Goal: Task Accomplishment & Management: Complete application form

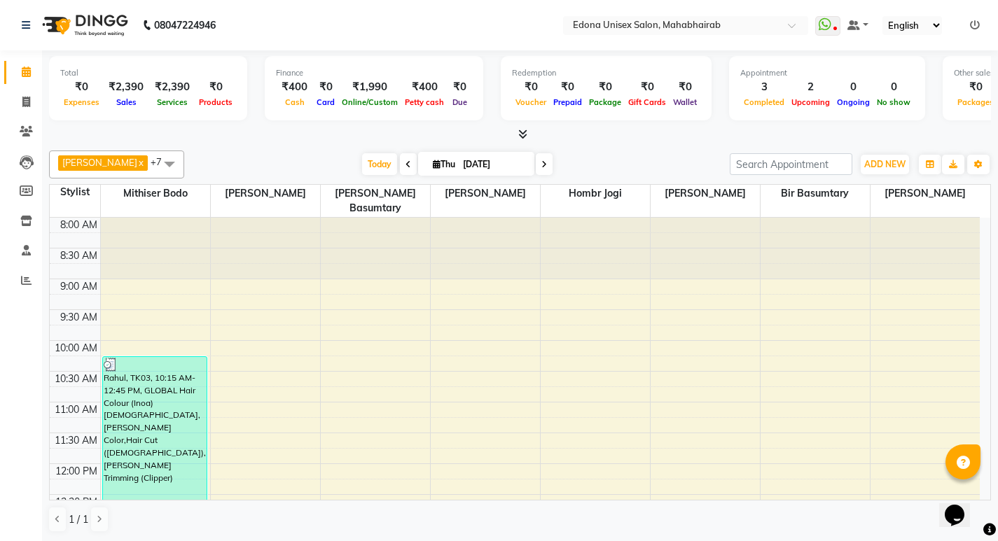
click at [525, 134] on icon at bounding box center [522, 134] width 9 height 11
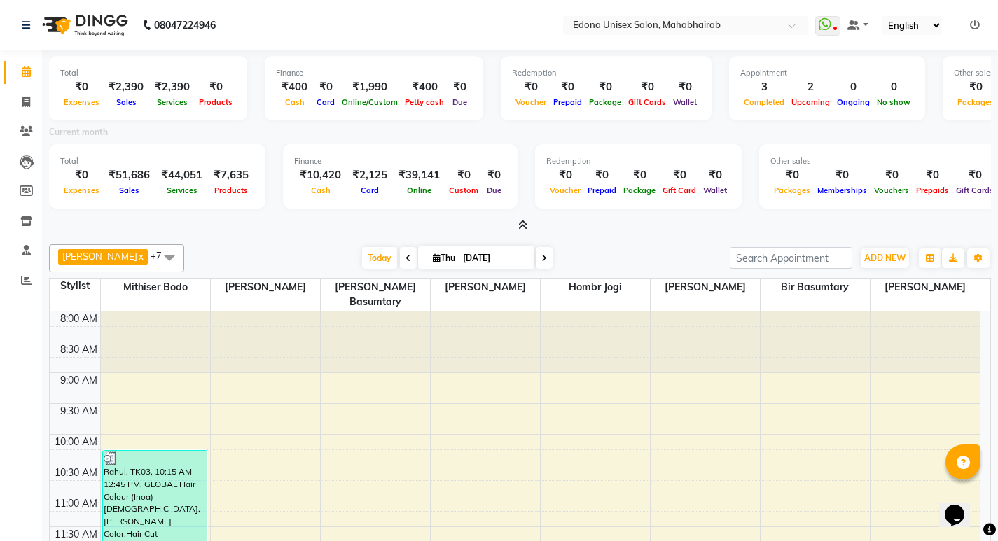
drag, startPoint x: 515, startPoint y: 215, endPoint x: 503, endPoint y: 214, distance: 11.9
click at [514, 214] on div "Total ₹0 Expenses ₹2,390 Sales ₹2,390 Services ₹0 Products Finance ₹400 Cash ₹0…" at bounding box center [520, 141] width 942 height 183
click at [20, 99] on span at bounding box center [26, 103] width 25 height 16
select select "service"
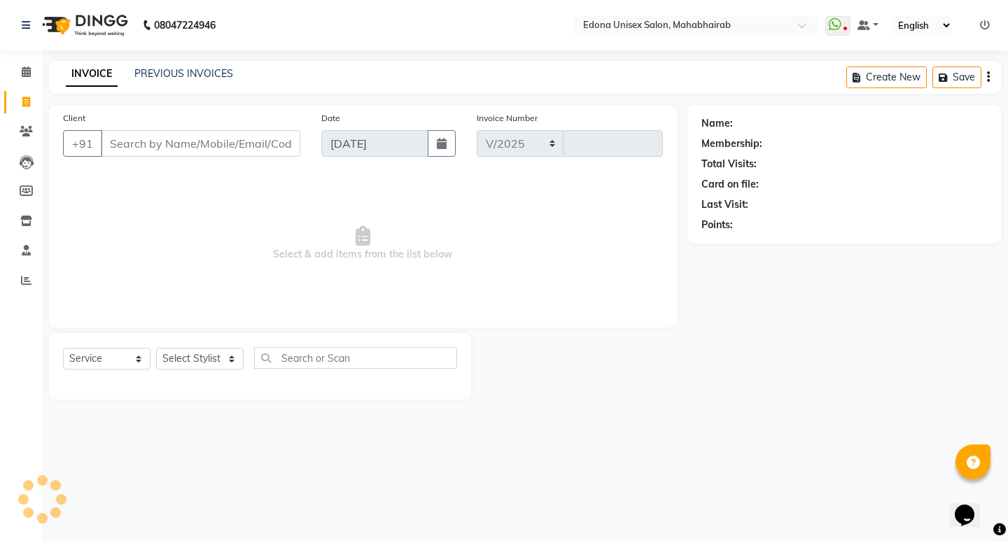
select select "5393"
type input "3120"
click at [235, 358] on select "Select Stylist" at bounding box center [200, 359] width 88 height 22
click at [225, 354] on select "Select Stylist" at bounding box center [200, 359] width 88 height 22
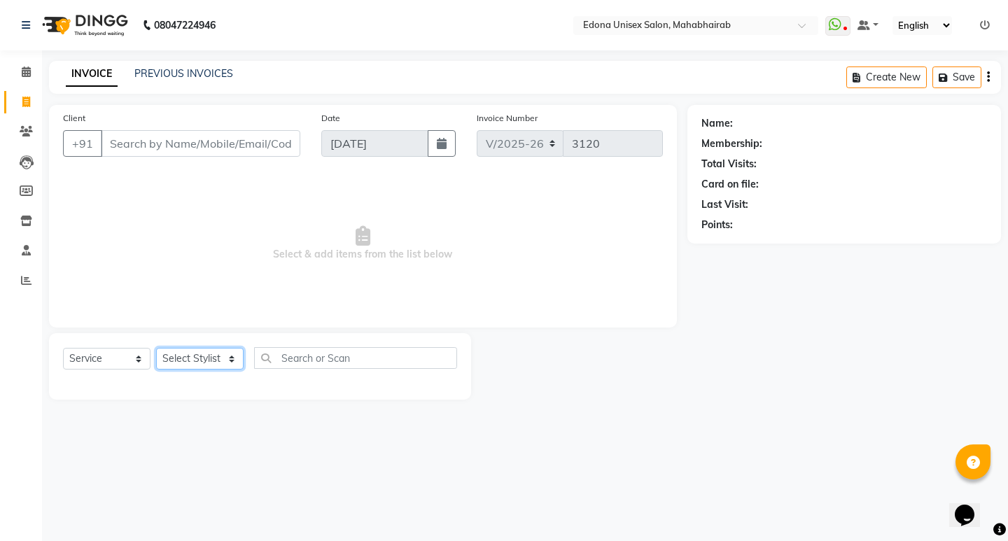
click at [225, 354] on select "Select Stylist Admin Anju Sonar Bir Basumtary [PERSON_NAME] [PERSON_NAME] Hombr…" at bounding box center [200, 359] width 88 height 22
click at [231, 356] on select "Select Stylist Admin Anju Sonar Bir Basumtary [PERSON_NAME] [PERSON_NAME] Hombr…" at bounding box center [200, 359] width 88 height 22
select select "87820"
click at [156, 348] on select "Select Stylist Admin Anju Sonar Bir Basumtary [PERSON_NAME] [PERSON_NAME] Hombr…" at bounding box center [200, 359] width 88 height 22
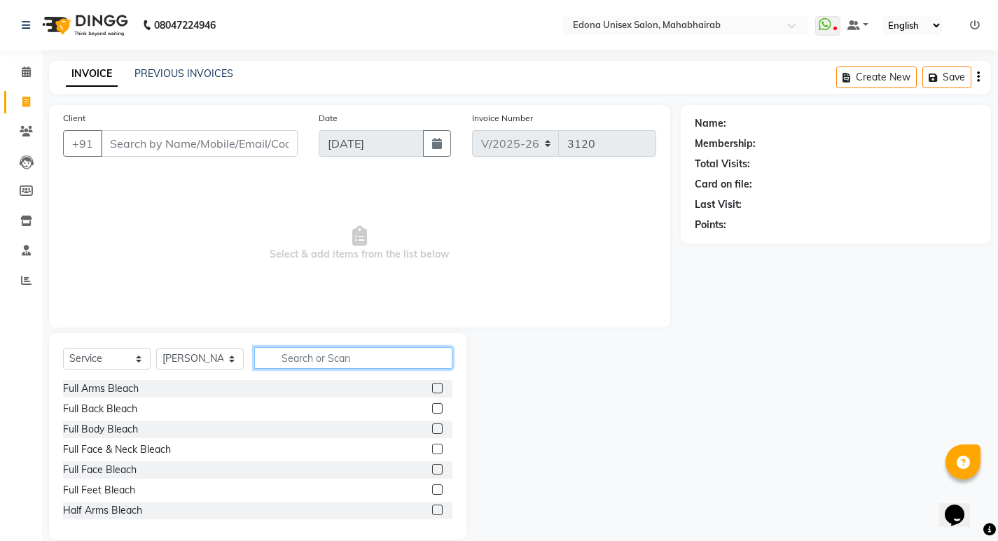
click at [304, 361] on input "text" at bounding box center [353, 358] width 198 height 22
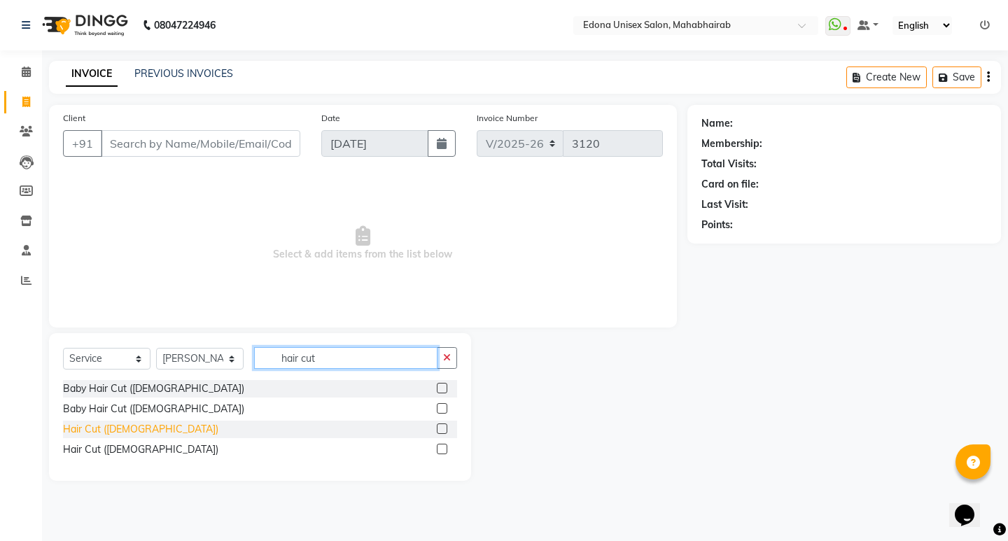
type input "hair cut"
click at [114, 425] on div "Hair Cut ([DEMOGRAPHIC_DATA])" at bounding box center [140, 429] width 155 height 15
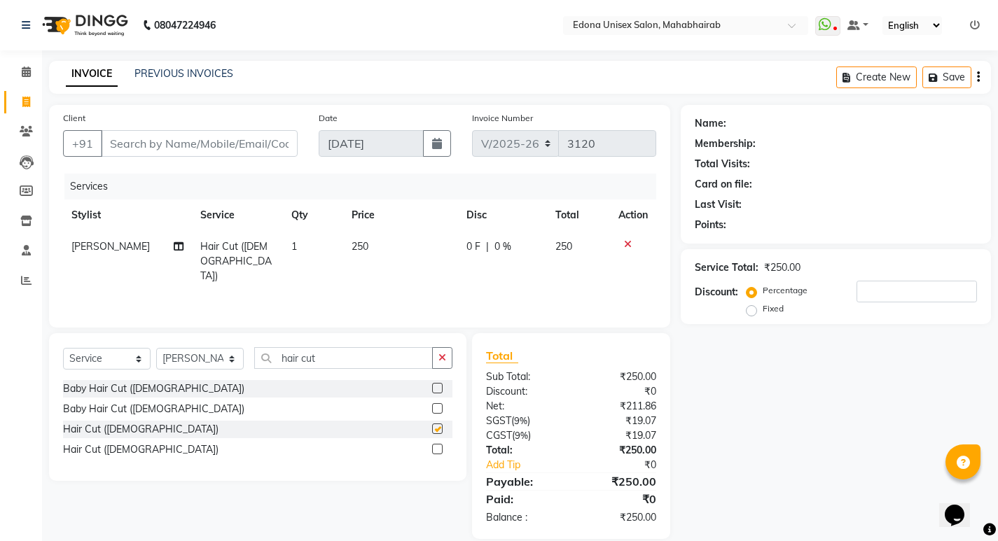
checkbox input "false"
drag, startPoint x: 169, startPoint y: 146, endPoint x: 146, endPoint y: 139, distance: 24.4
click at [169, 146] on input "Client" at bounding box center [199, 143] width 197 height 27
click at [188, 137] on input "Client" at bounding box center [199, 143] width 197 height 27
type input "9"
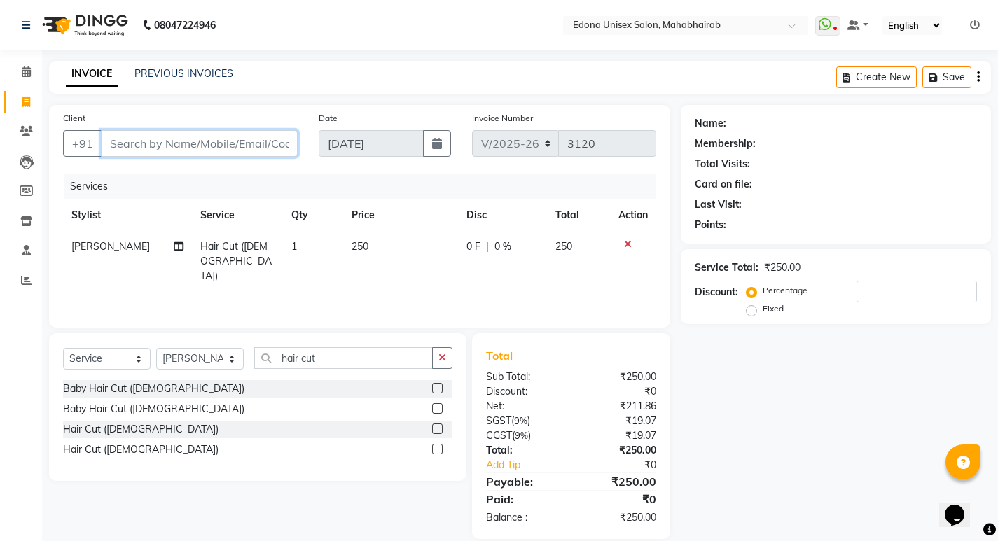
type input "0"
type input "9864746935"
click at [263, 144] on span "Add Client" at bounding box center [261, 144] width 55 height 14
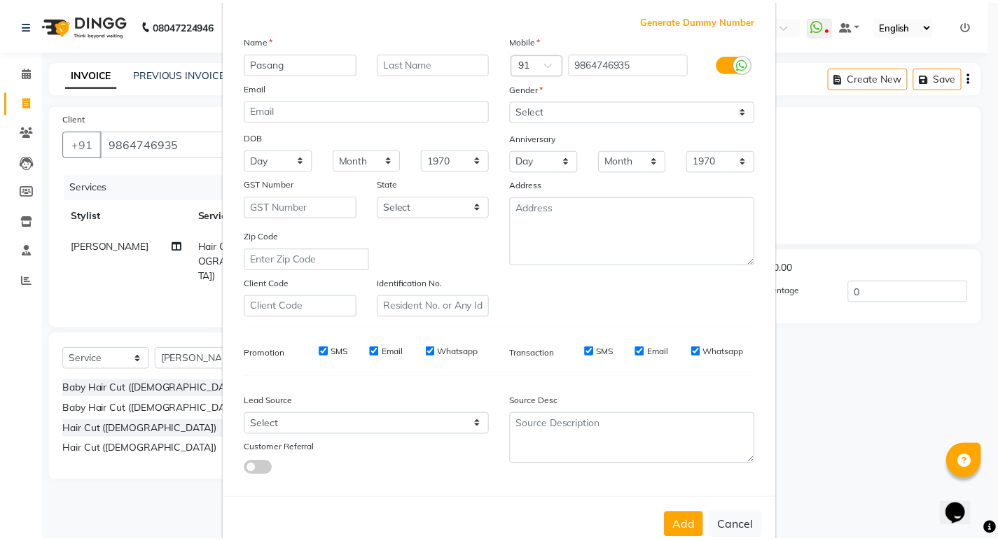
scroll to position [105, 0]
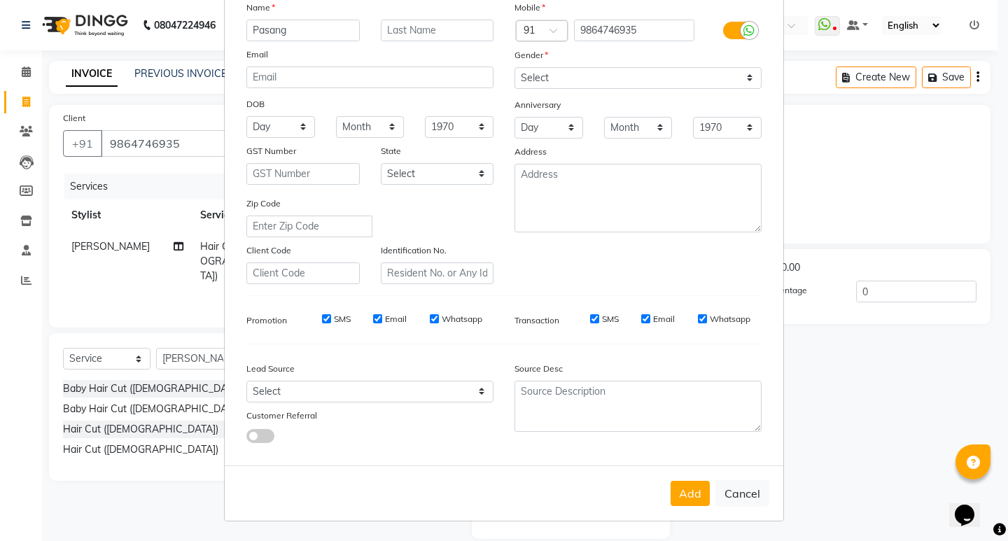
type input "Pasang"
click at [650, 88] on select "Select [DEMOGRAPHIC_DATA] [DEMOGRAPHIC_DATA] Other Prefer Not To Say" at bounding box center [638, 78] width 247 height 22
select select "[DEMOGRAPHIC_DATA]"
click at [515, 67] on select "Select [DEMOGRAPHIC_DATA] [DEMOGRAPHIC_DATA] Other Prefer Not To Say" at bounding box center [638, 78] width 247 height 22
click at [685, 490] on button "Add" at bounding box center [690, 493] width 39 height 25
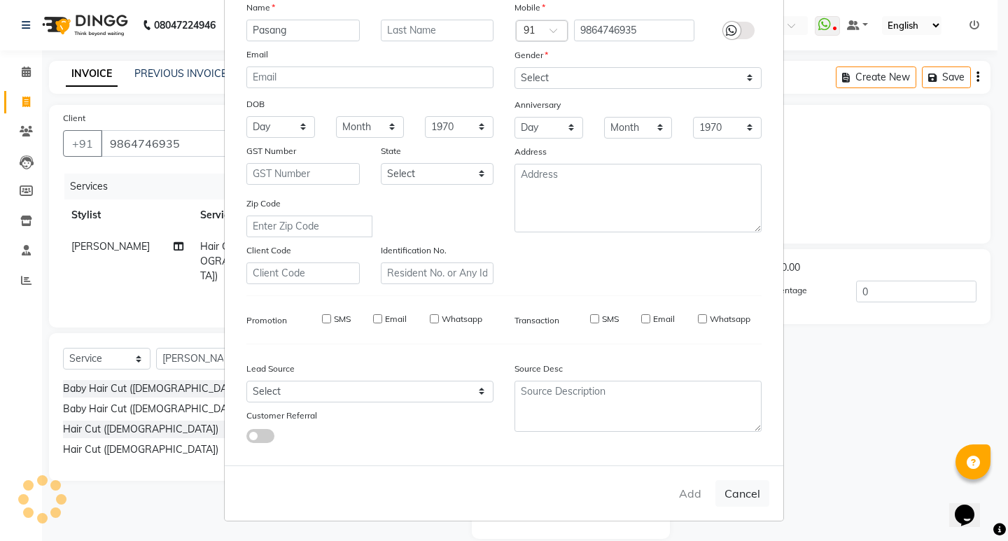
select select
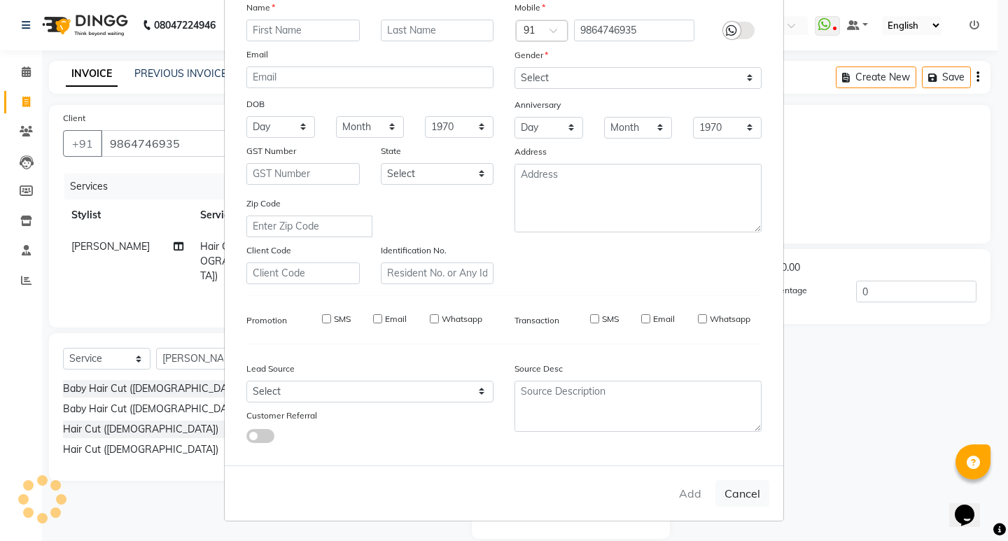
select select
checkbox input "false"
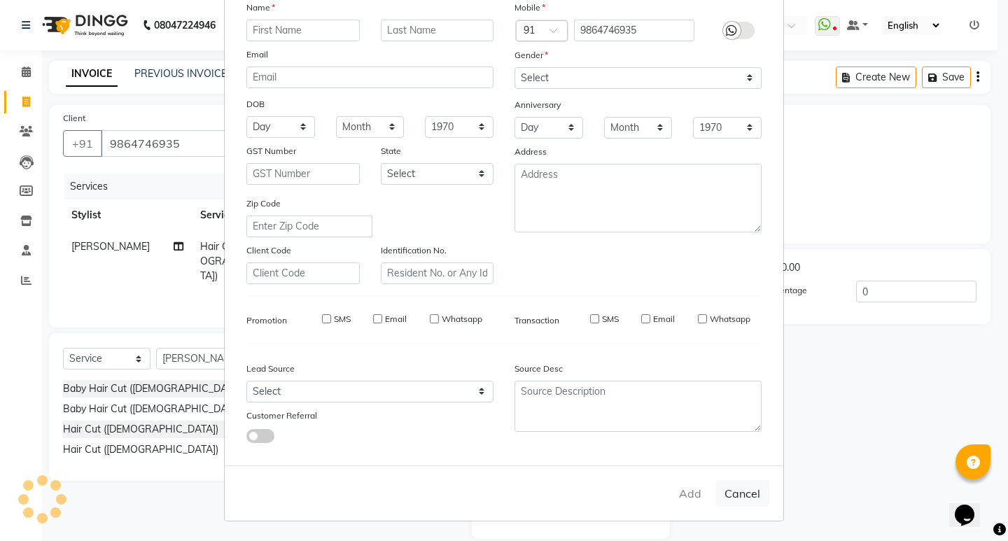
checkbox input "false"
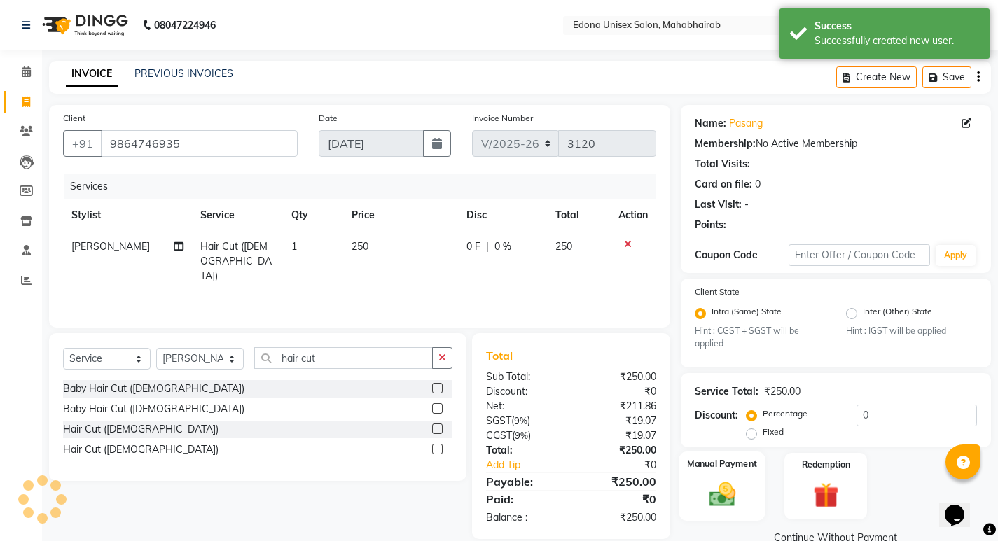
click at [726, 480] on img at bounding box center [721, 495] width 43 height 30
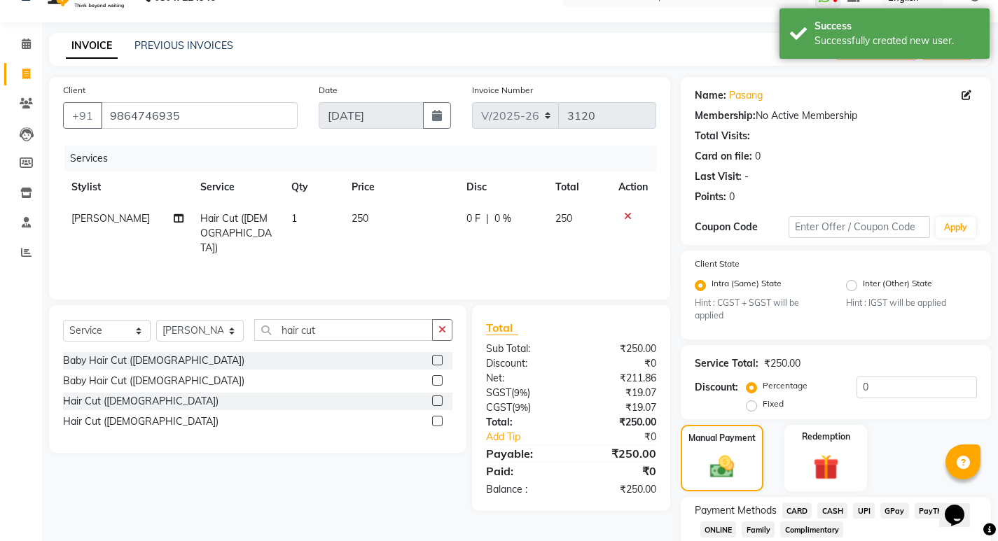
click at [862, 505] on span "UPI" at bounding box center [864, 511] width 22 height 16
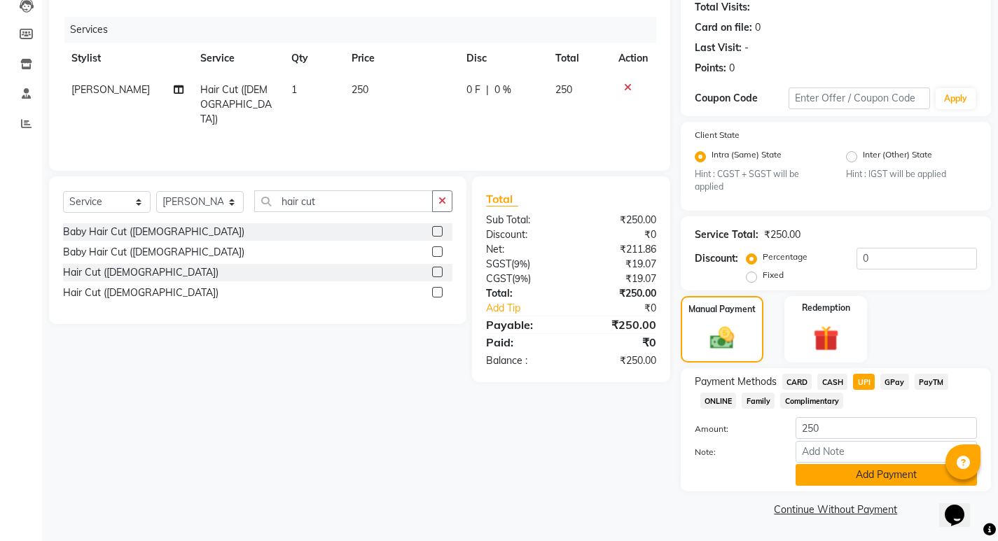
click at [894, 481] on button "Add Payment" at bounding box center [885, 475] width 181 height 22
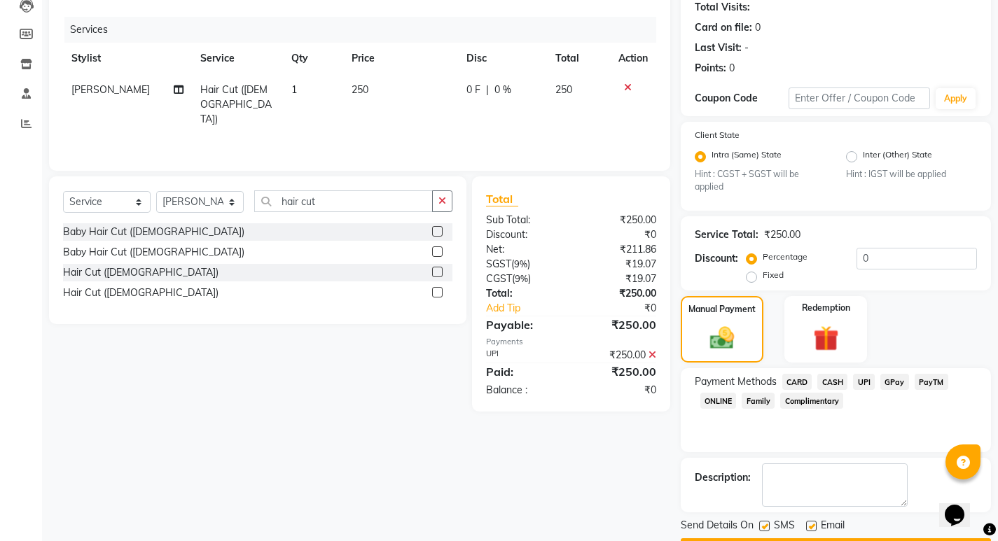
click at [843, 538] on button "Checkout" at bounding box center [836, 549] width 310 height 22
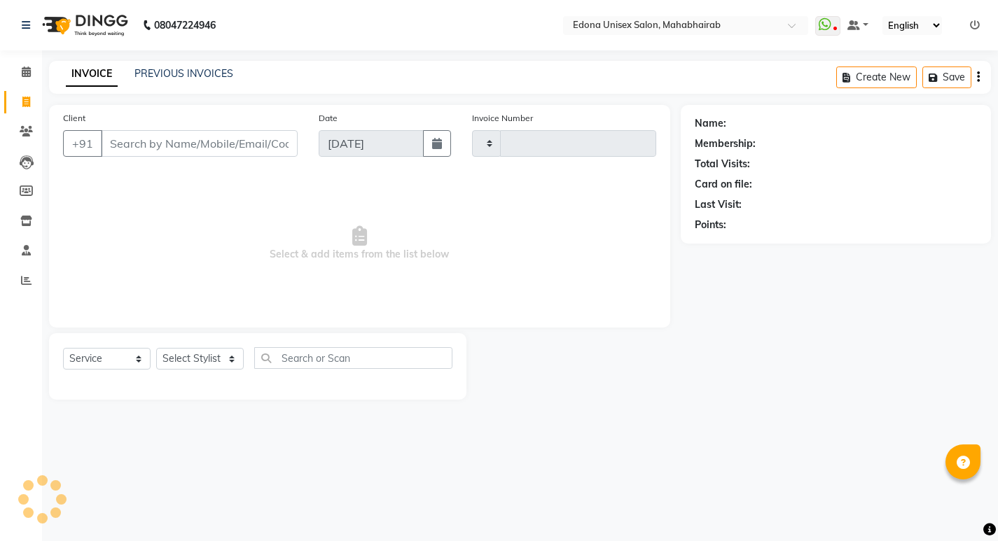
select select "service"
type input "3120"
click at [224, 354] on select "Select Stylist" at bounding box center [200, 359] width 88 height 22
select select "5393"
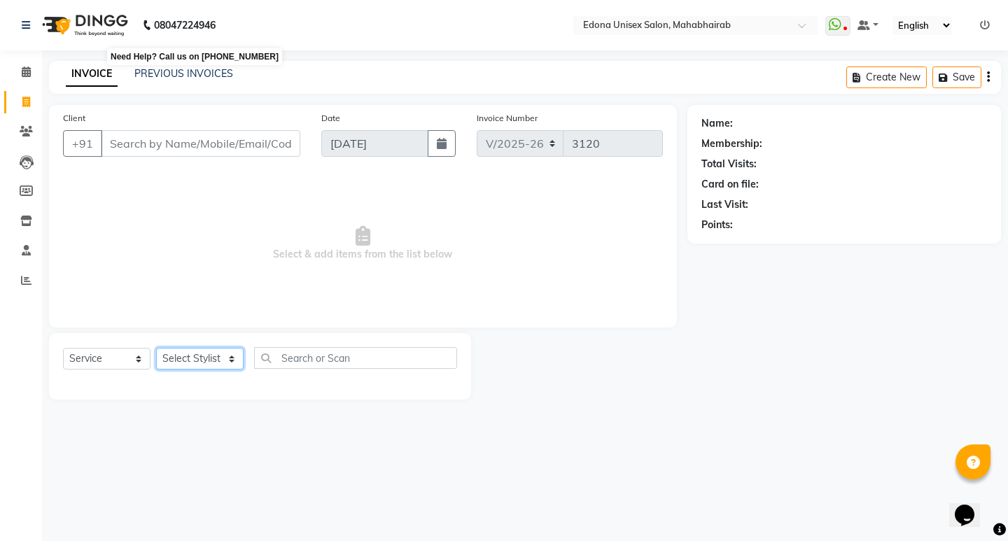
select select "69793"
click at [156, 348] on select "Select Stylist Admin Anju Sonar Bir Basumtary [PERSON_NAME] [PERSON_NAME] Hombr…" at bounding box center [200, 359] width 88 height 22
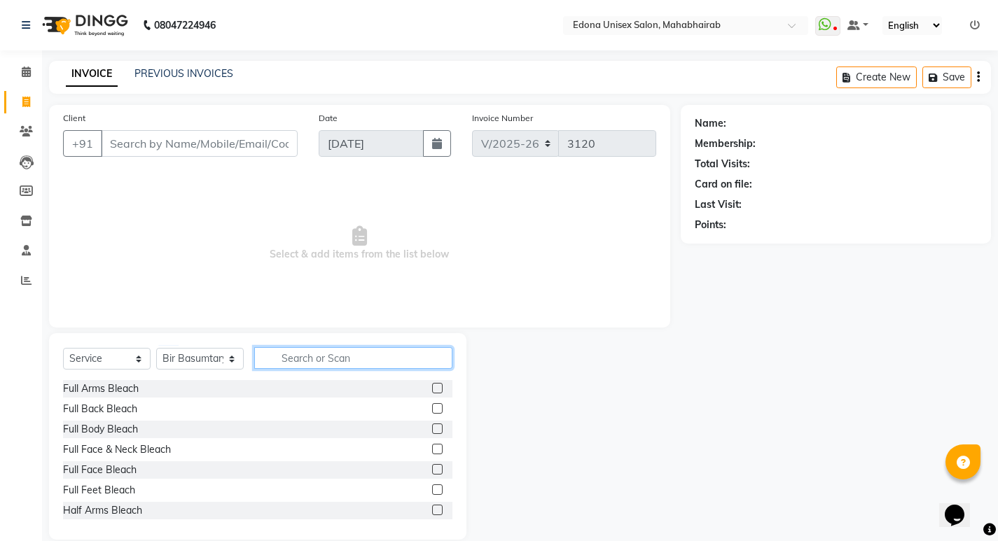
drag, startPoint x: 312, startPoint y: 356, endPoint x: 317, endPoint y: 335, distance: 21.7
click at [317, 351] on input "text" at bounding box center [353, 358] width 198 height 22
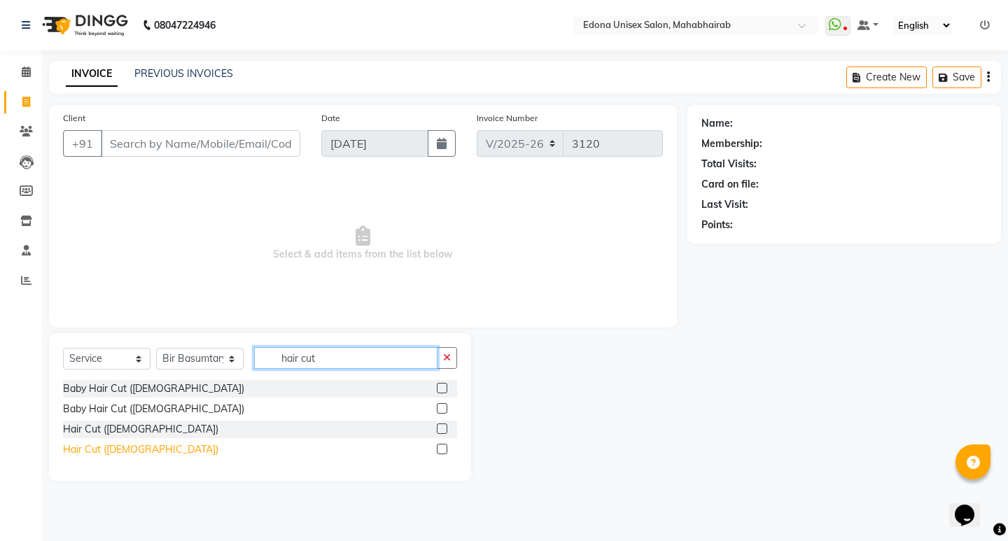
type input "hair cut"
drag, startPoint x: 117, startPoint y: 454, endPoint x: 260, endPoint y: 347, distance: 178.5
click at [125, 449] on div "Hair Cut ([DEMOGRAPHIC_DATA])" at bounding box center [140, 449] width 155 height 15
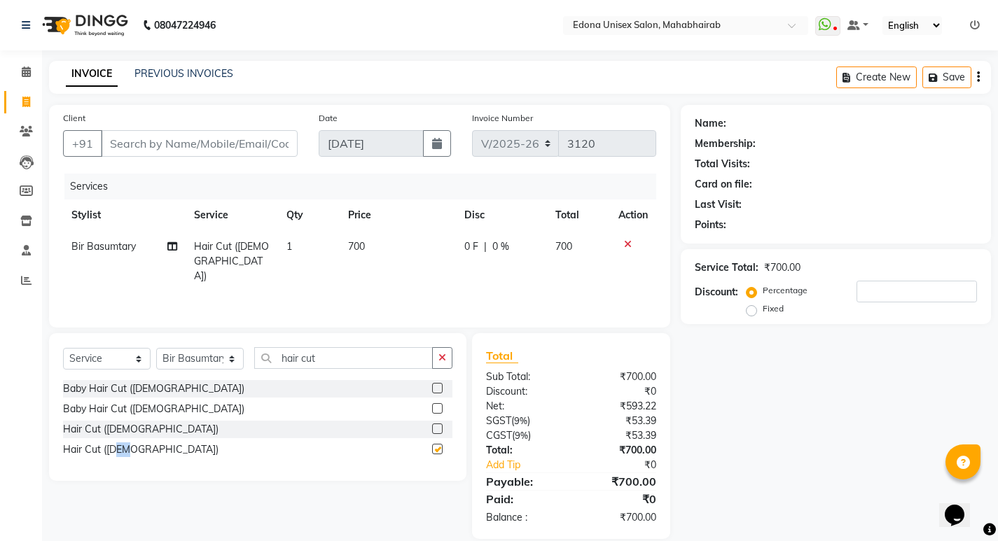
checkbox input "false"
click at [353, 244] on span "700" at bounding box center [356, 246] width 17 height 13
select select "69793"
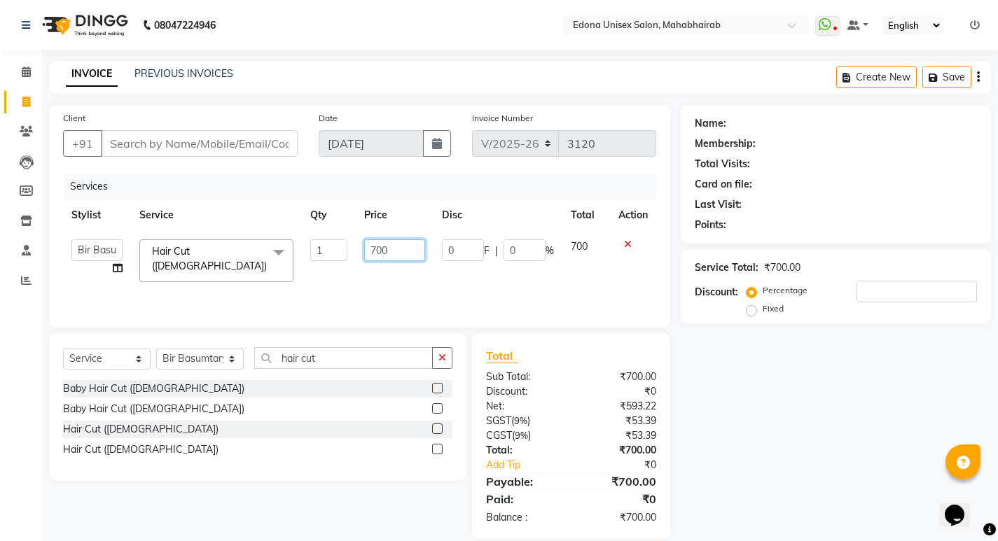
click at [381, 251] on input "700" at bounding box center [394, 250] width 61 height 22
type input "500"
click at [455, 278] on div "Services Stylist Service Qty Price Disc Total Action Admin Anju Sonar Bir Basum…" at bounding box center [359, 244] width 593 height 140
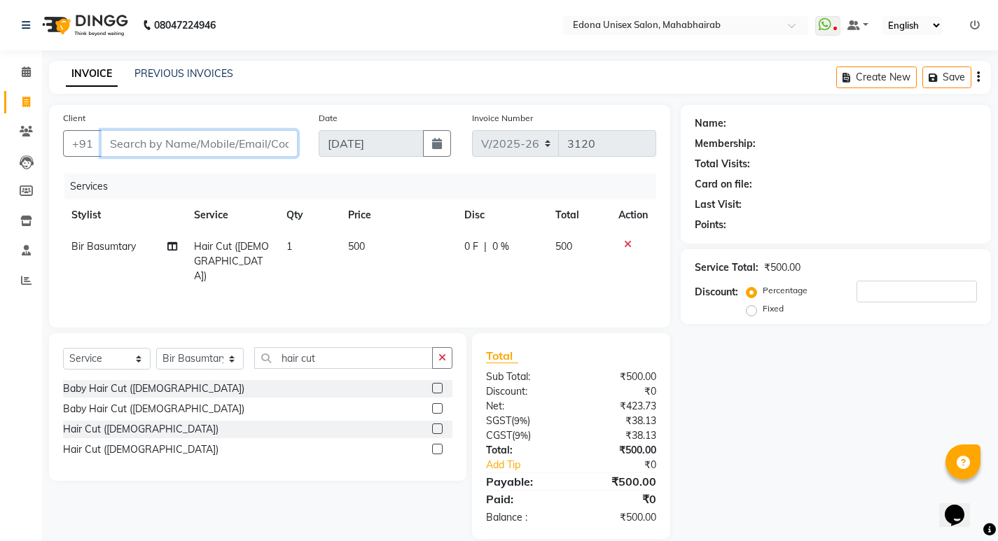
click at [179, 137] on input "Client" at bounding box center [199, 143] width 197 height 27
click at [235, 146] on input "Client" at bounding box center [199, 143] width 197 height 27
type input "7"
type input "0"
type input "7637887186"
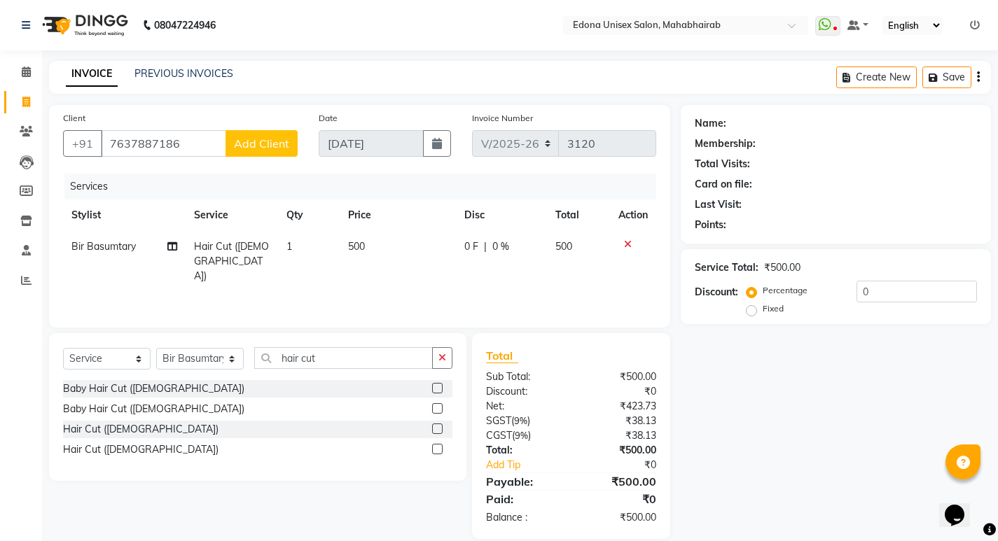
click at [251, 131] on button "Add Client" at bounding box center [261, 143] width 72 height 27
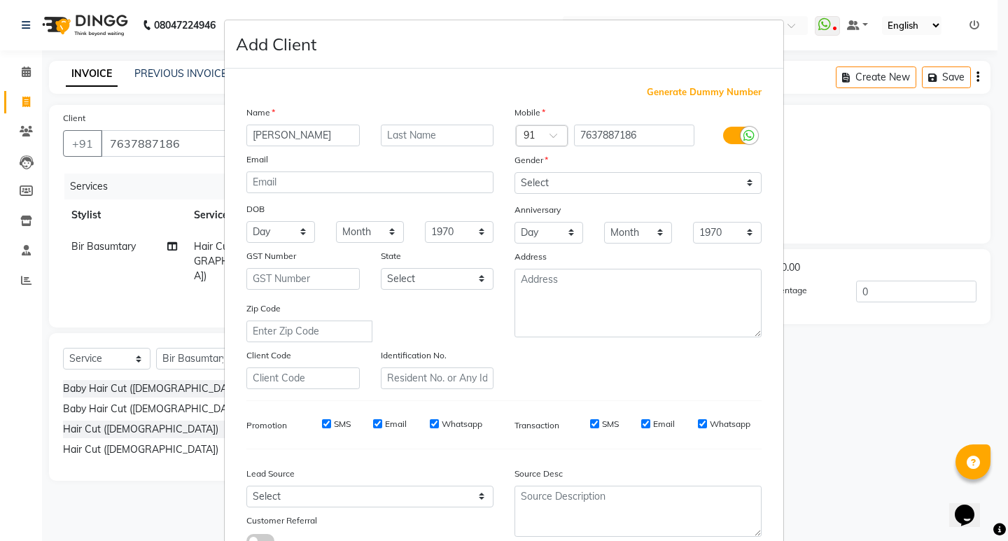
type input "Pompi"
click at [638, 178] on select "Select [DEMOGRAPHIC_DATA] [DEMOGRAPHIC_DATA] Other Prefer Not To Say" at bounding box center [638, 183] width 247 height 22
select select "female"
click at [515, 172] on select "Select [DEMOGRAPHIC_DATA] [DEMOGRAPHIC_DATA] Other Prefer Not To Say" at bounding box center [638, 183] width 247 height 22
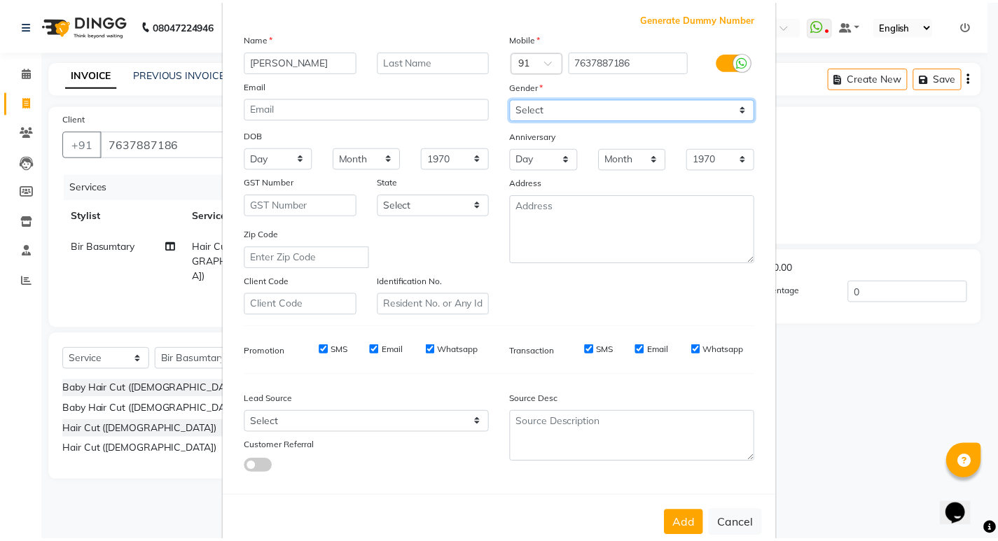
scroll to position [105, 0]
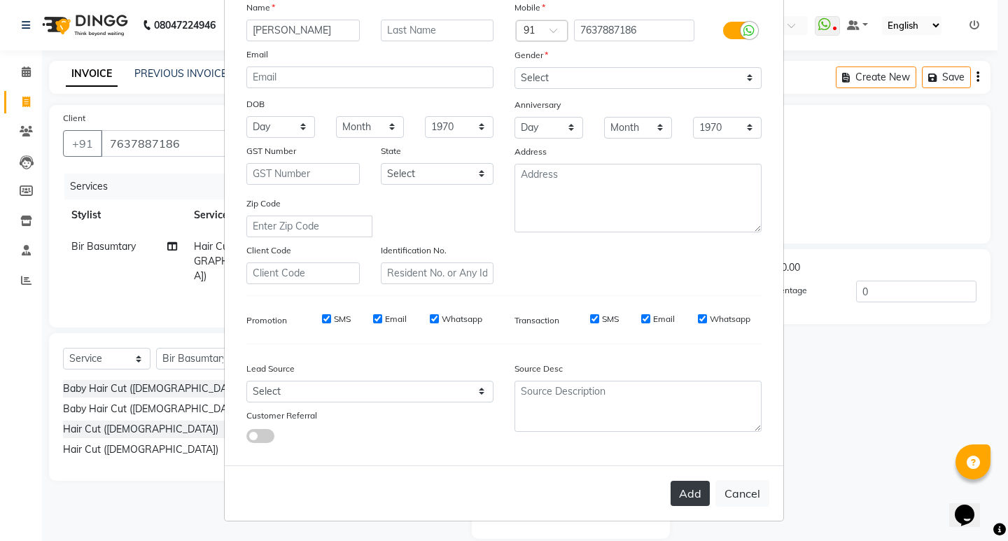
click at [684, 496] on button "Add" at bounding box center [690, 493] width 39 height 25
select select
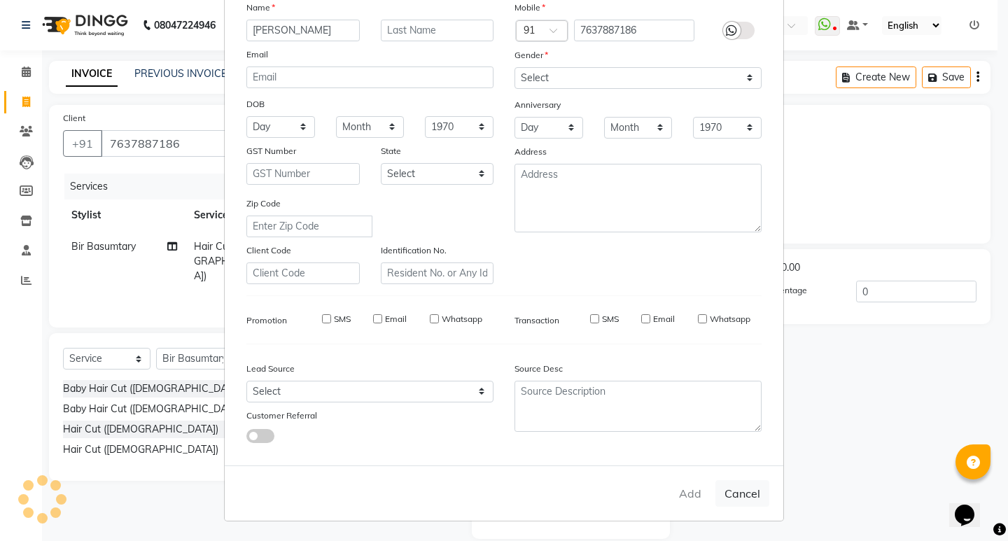
select select
checkbox input "false"
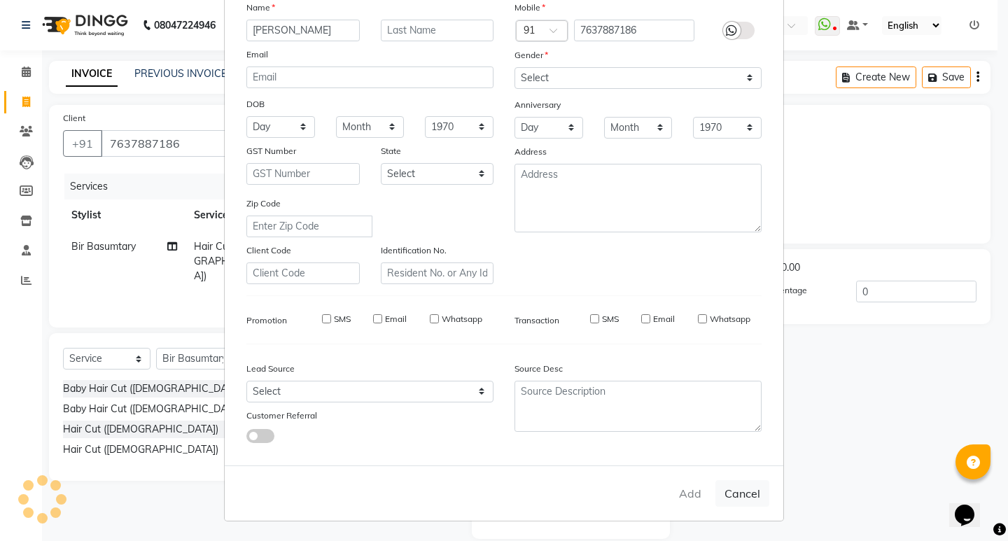
checkbox input "false"
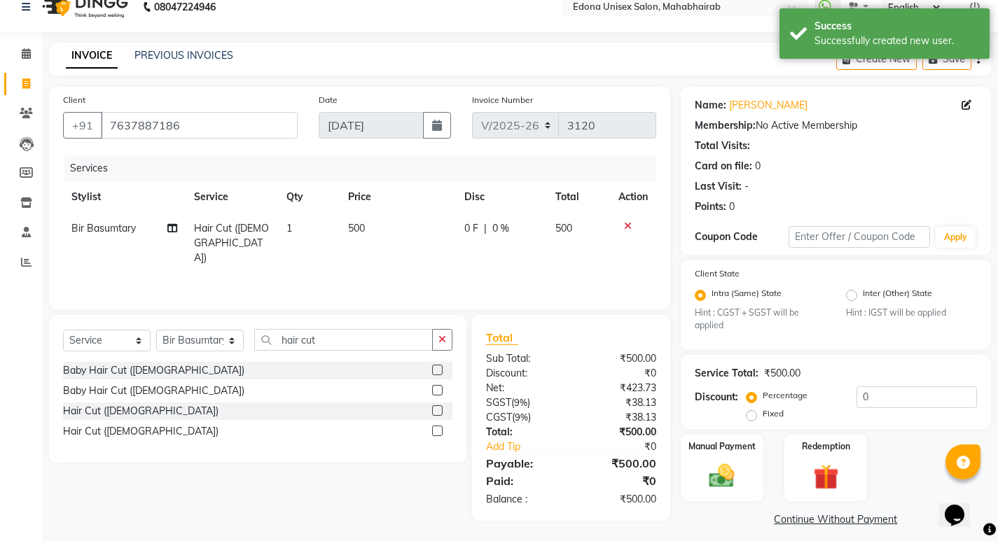
scroll to position [28, 0]
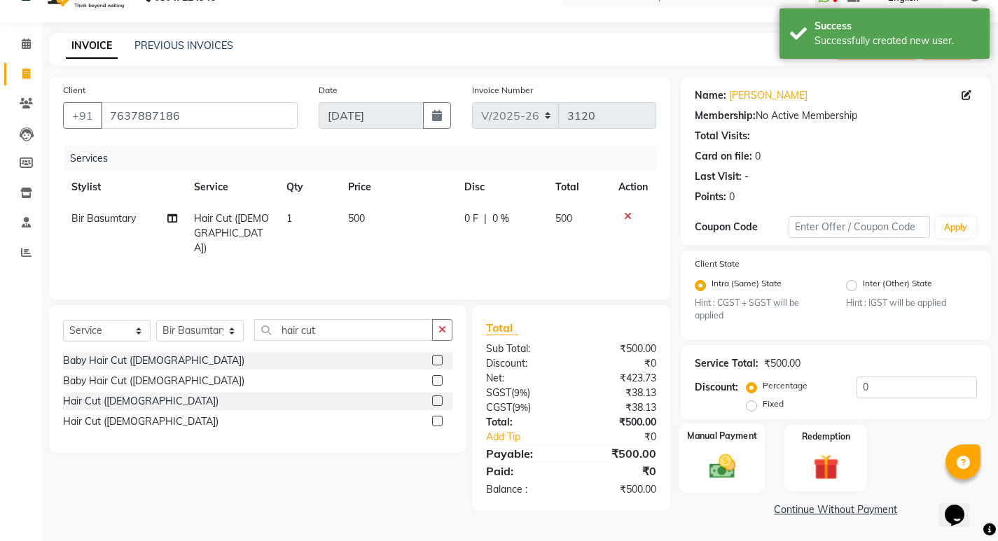
click at [740, 461] on img at bounding box center [721, 467] width 43 height 30
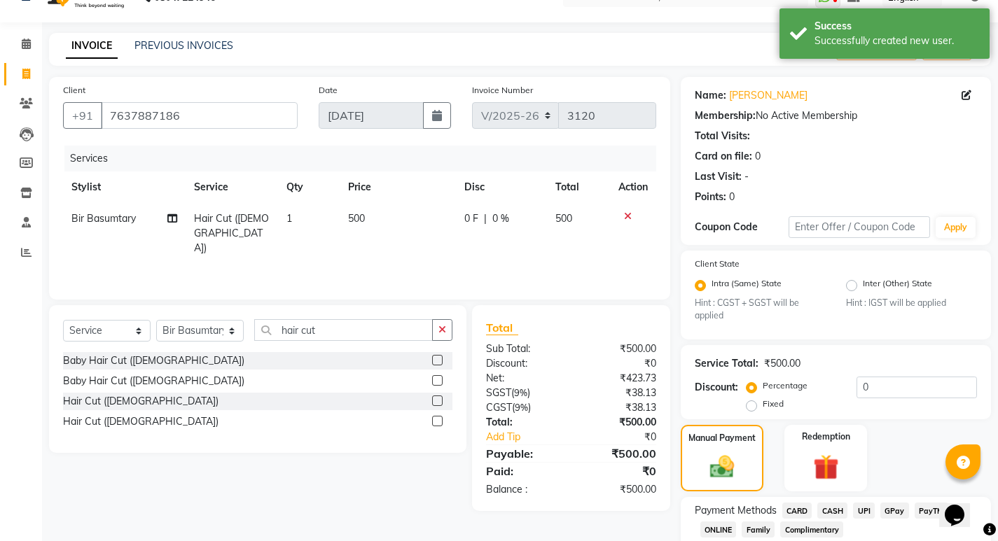
scroll to position [118, 0]
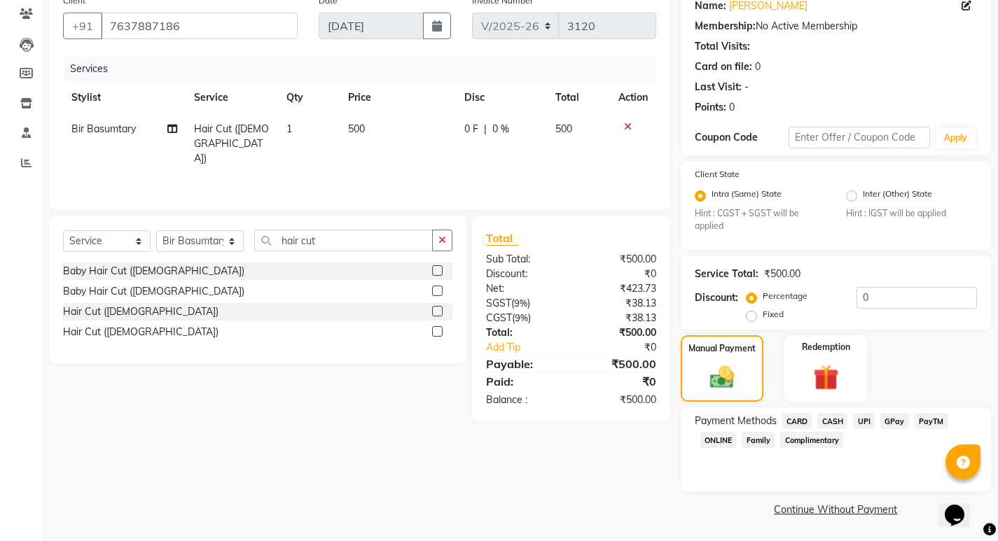
click at [857, 422] on span "UPI" at bounding box center [864, 421] width 22 height 16
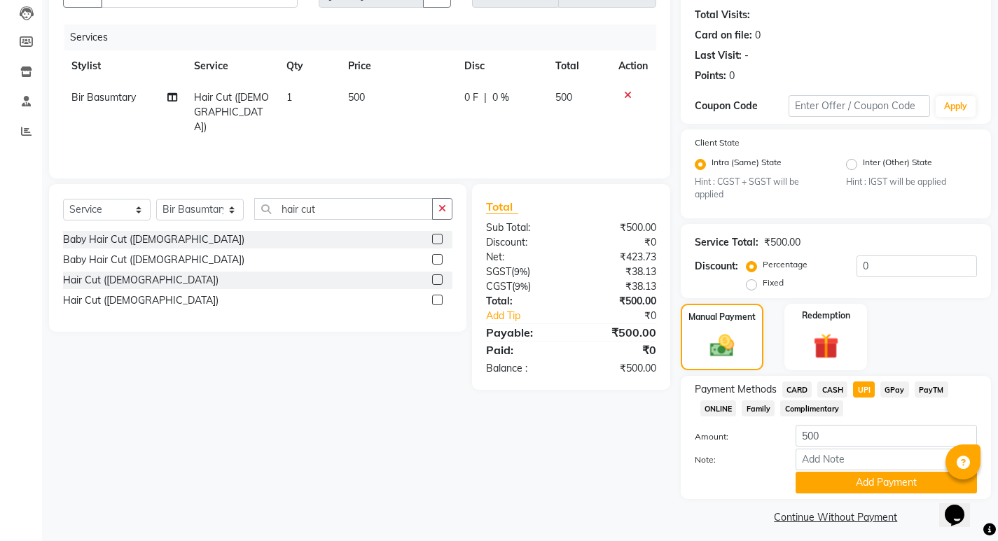
scroll to position [157, 0]
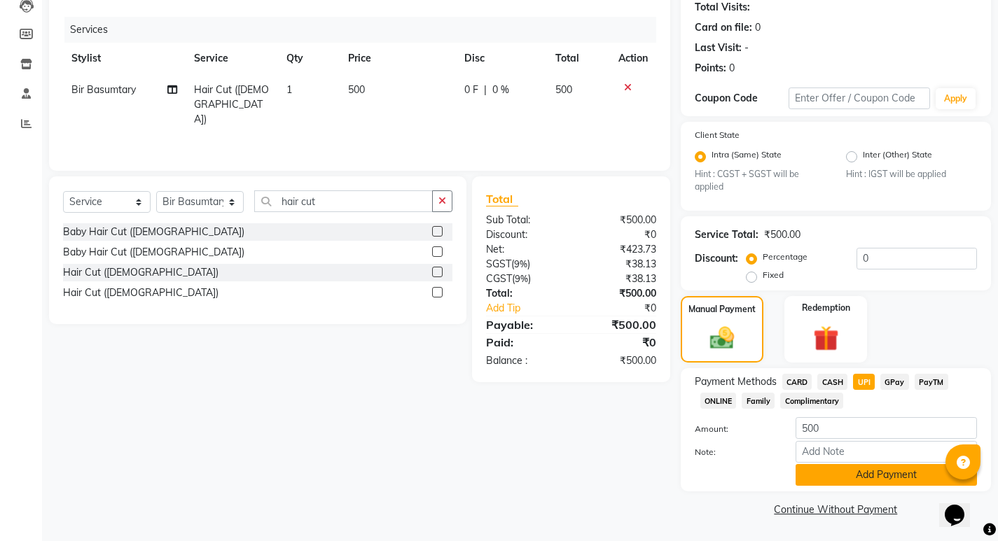
click at [891, 471] on button "Add Payment" at bounding box center [885, 475] width 181 height 22
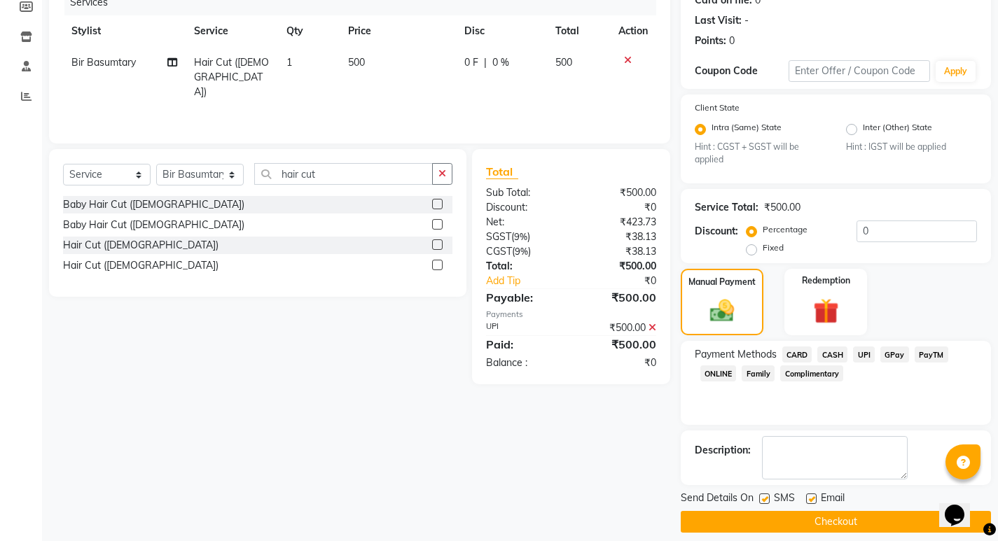
scroll to position [197, 0]
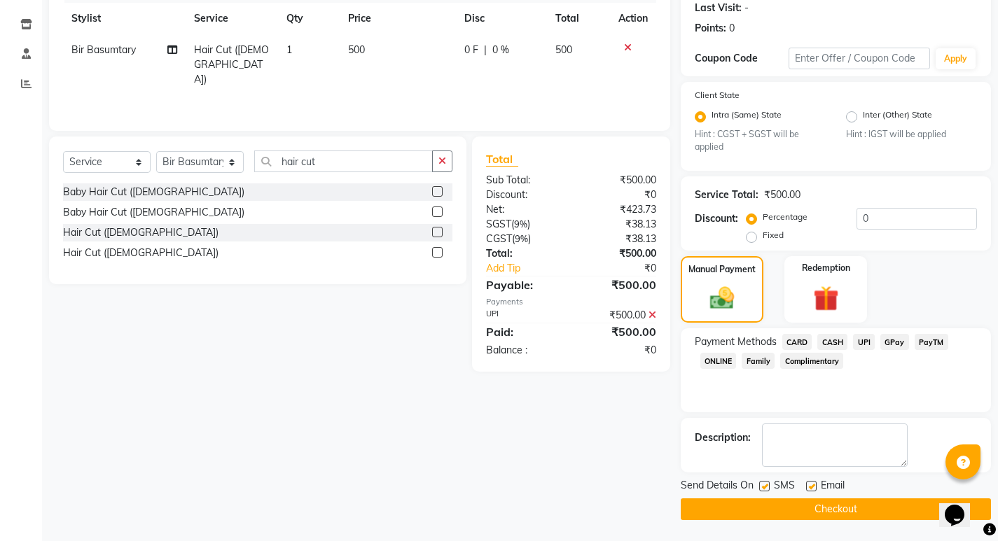
drag, startPoint x: 855, startPoint y: 503, endPoint x: 651, endPoint y: 482, distance: 204.7
click at [853, 503] on button "Checkout" at bounding box center [836, 509] width 310 height 22
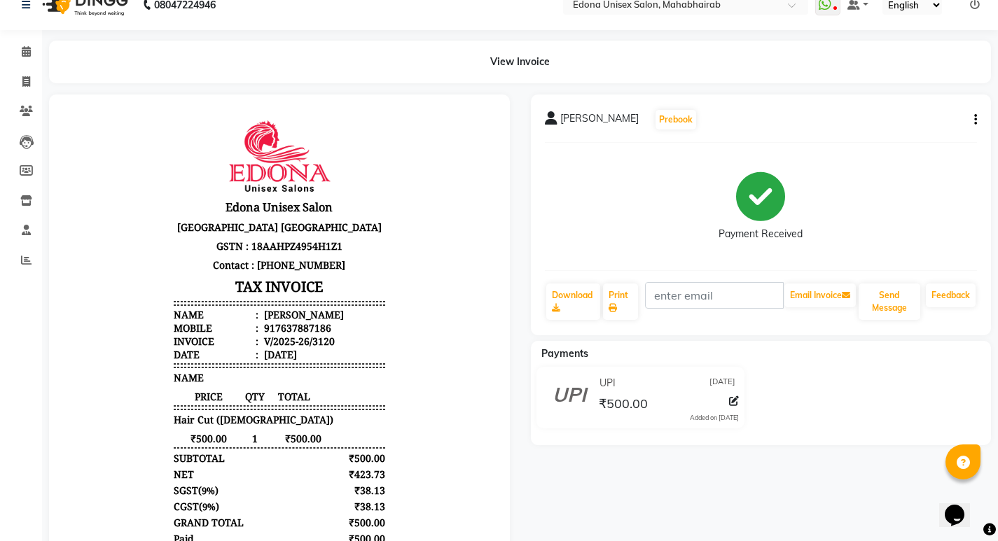
scroll to position [121, 0]
